Goal: Transaction & Acquisition: Purchase product/service

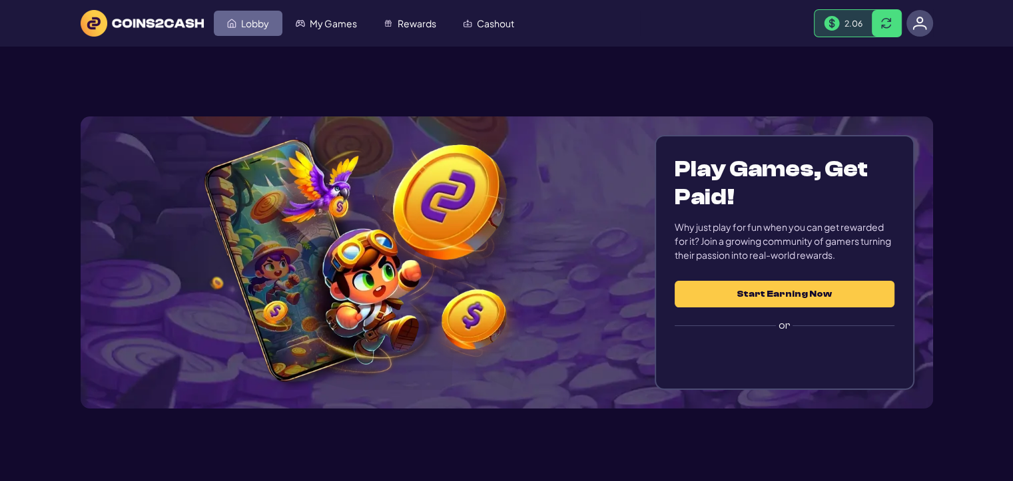
click at [261, 30] on link "Lobby" at bounding box center [248, 23] width 69 height 25
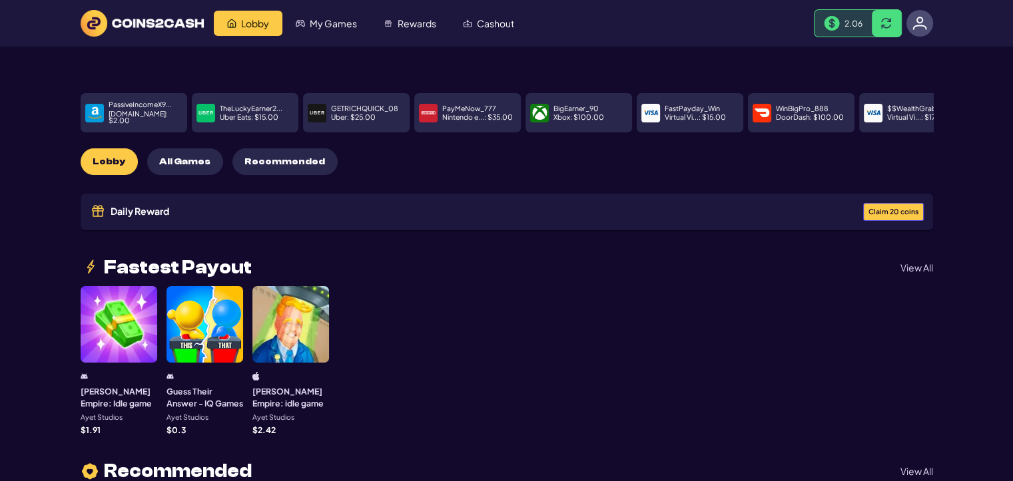
click at [898, 210] on button "Claim 20 coins" at bounding box center [893, 212] width 61 height 18
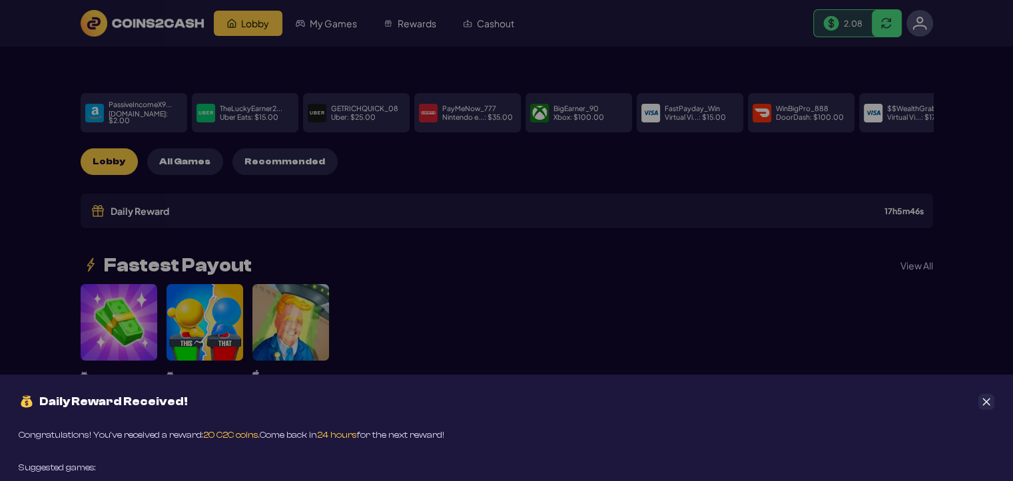
click at [991, 402] on button "Close" at bounding box center [986, 402] width 16 height 16
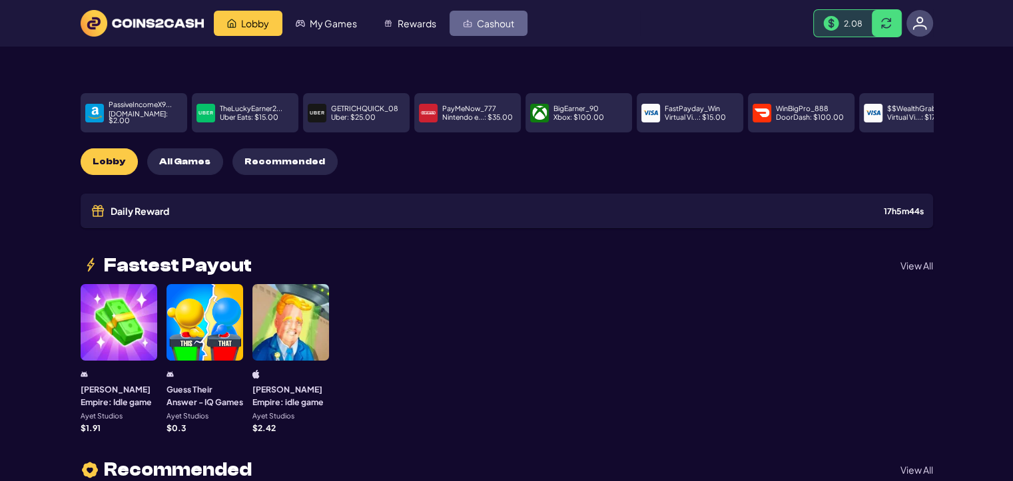
click at [481, 22] on span "Cashout" at bounding box center [495, 23] width 37 height 9
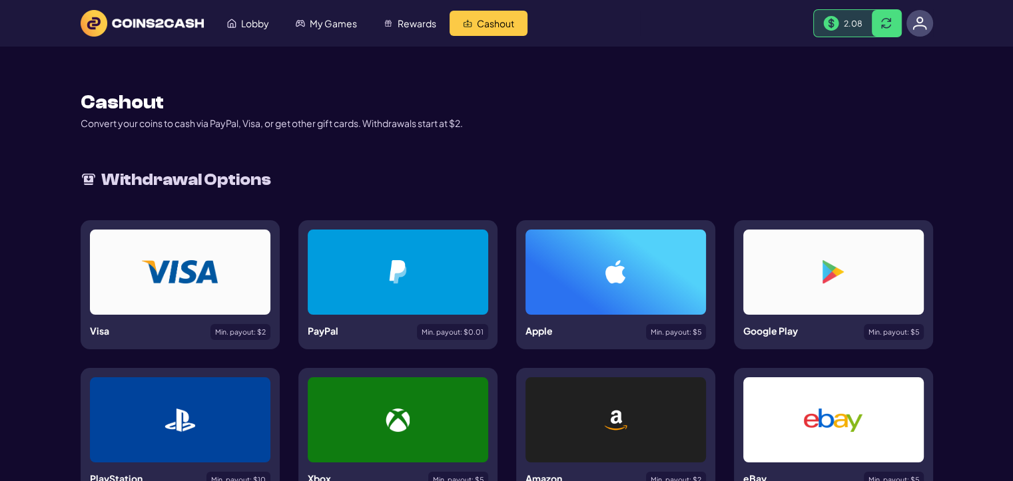
click at [449, 254] on div at bounding box center [398, 272] width 180 height 85
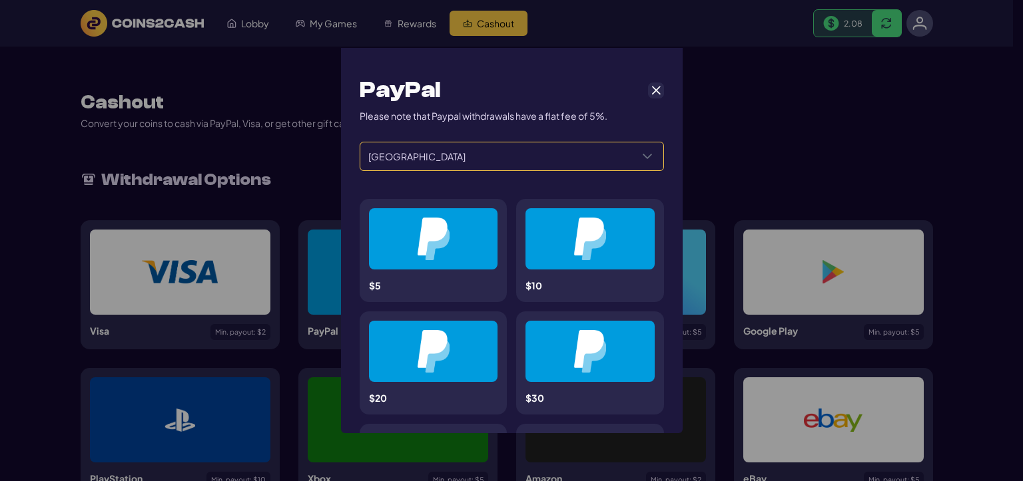
click at [527, 154] on span "[GEOGRAPHIC_DATA]" at bounding box center [495, 156] width 271 height 28
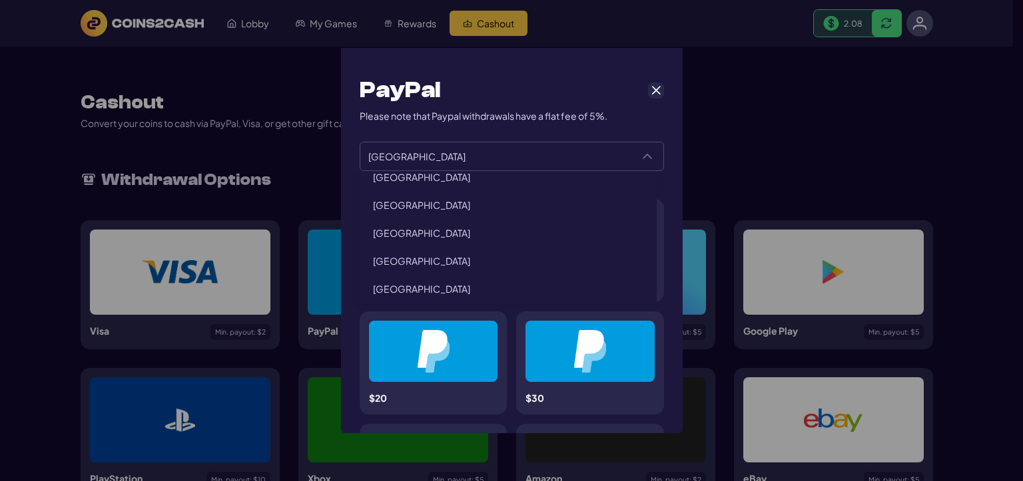
scroll to position [466, 0]
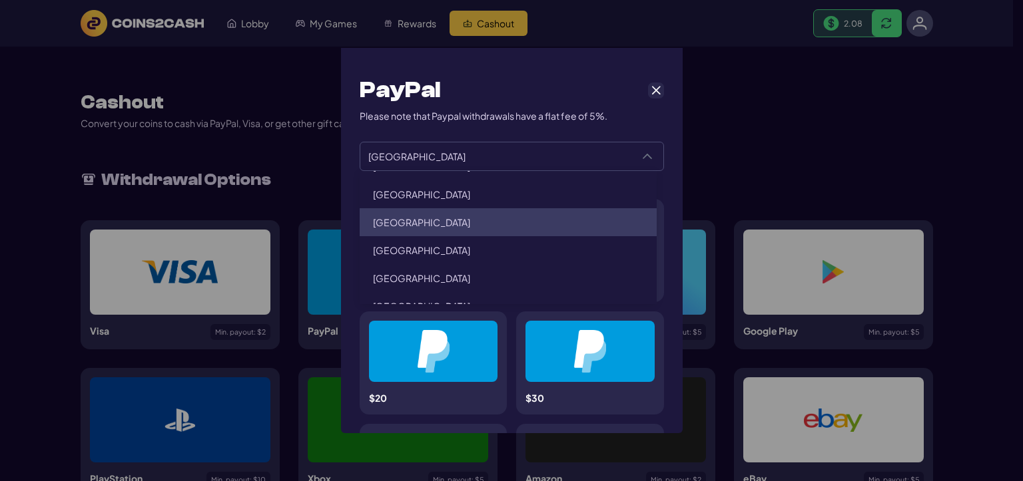
click at [418, 211] on li "[GEOGRAPHIC_DATA]" at bounding box center [509, 222] width 298 height 28
type input "******"
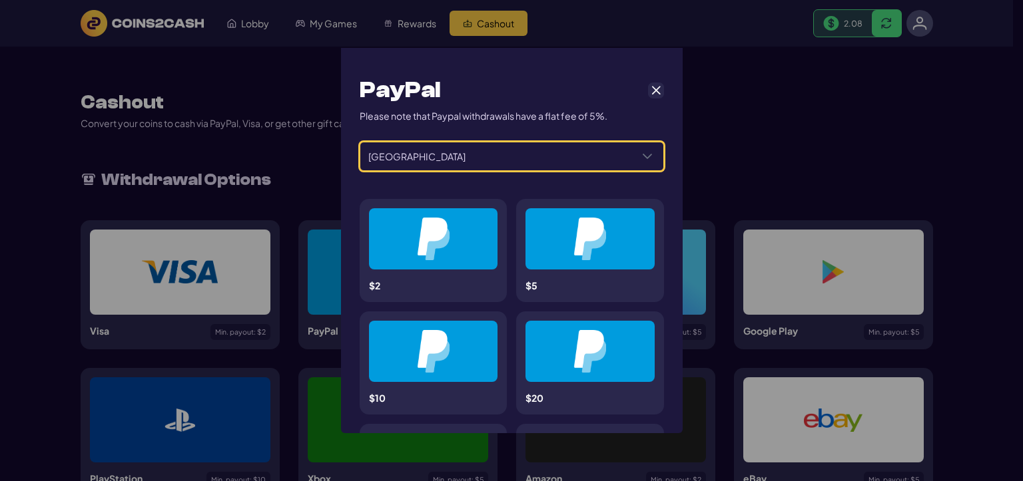
click at [427, 232] on img at bounding box center [433, 239] width 33 height 43
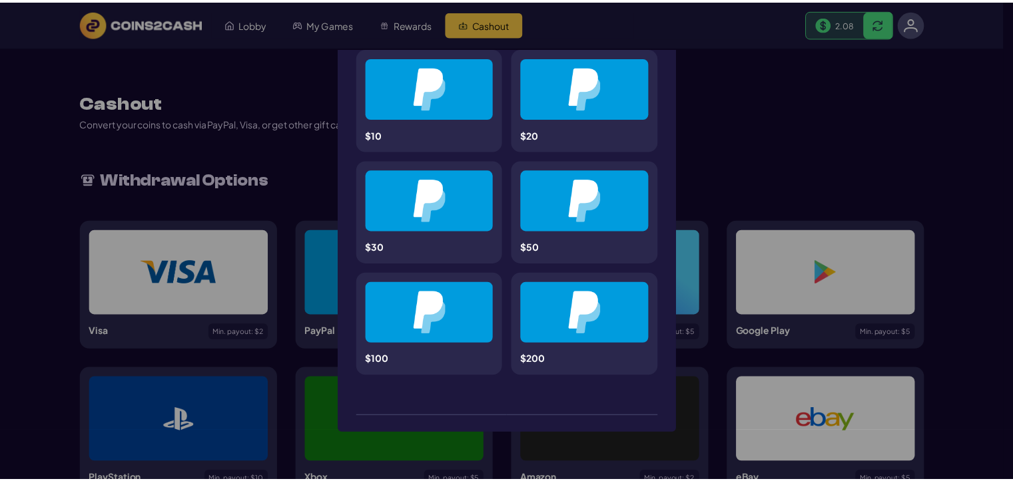
scroll to position [397, 0]
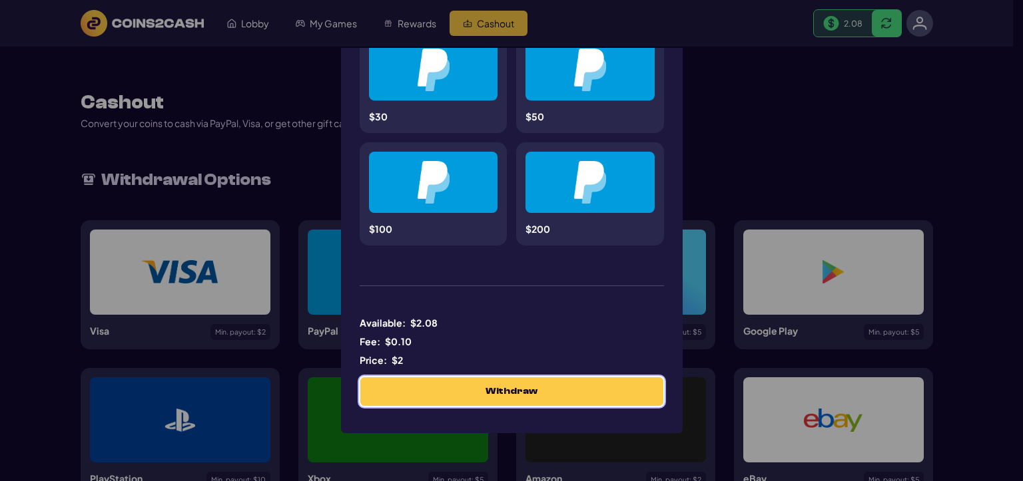
click at [487, 383] on button "Withdraw" at bounding box center [511, 392] width 303 height 29
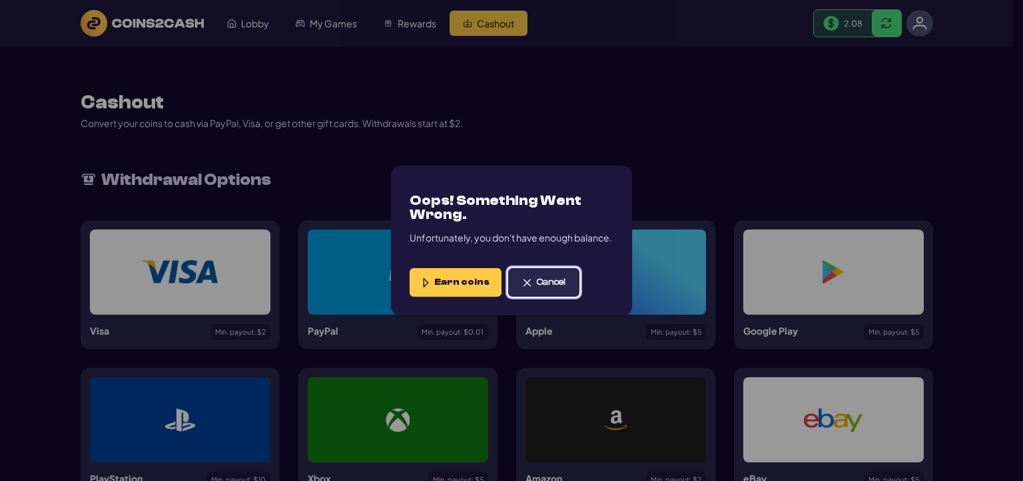
click at [537, 282] on span "Cancel" at bounding box center [551, 282] width 29 height 11
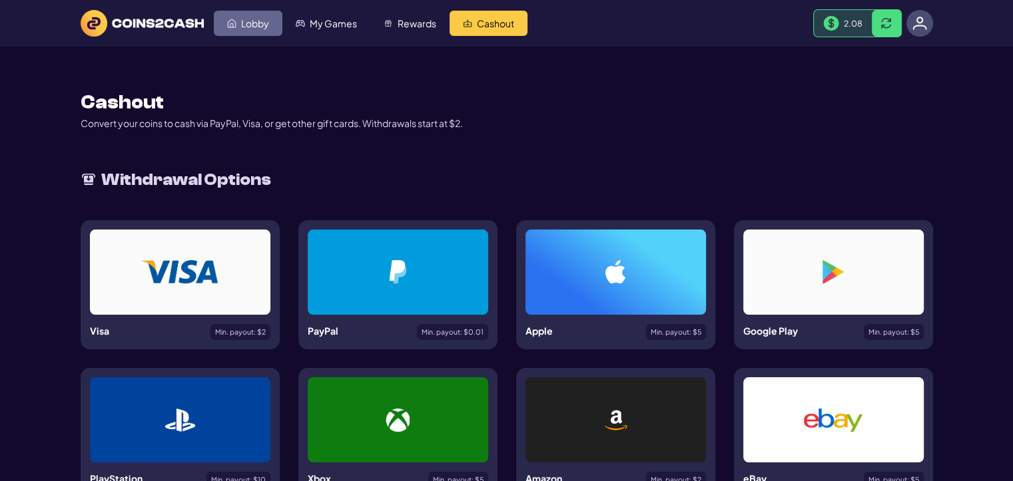
click at [258, 29] on link "Lobby" at bounding box center [248, 23] width 69 height 25
